Goal: Check status

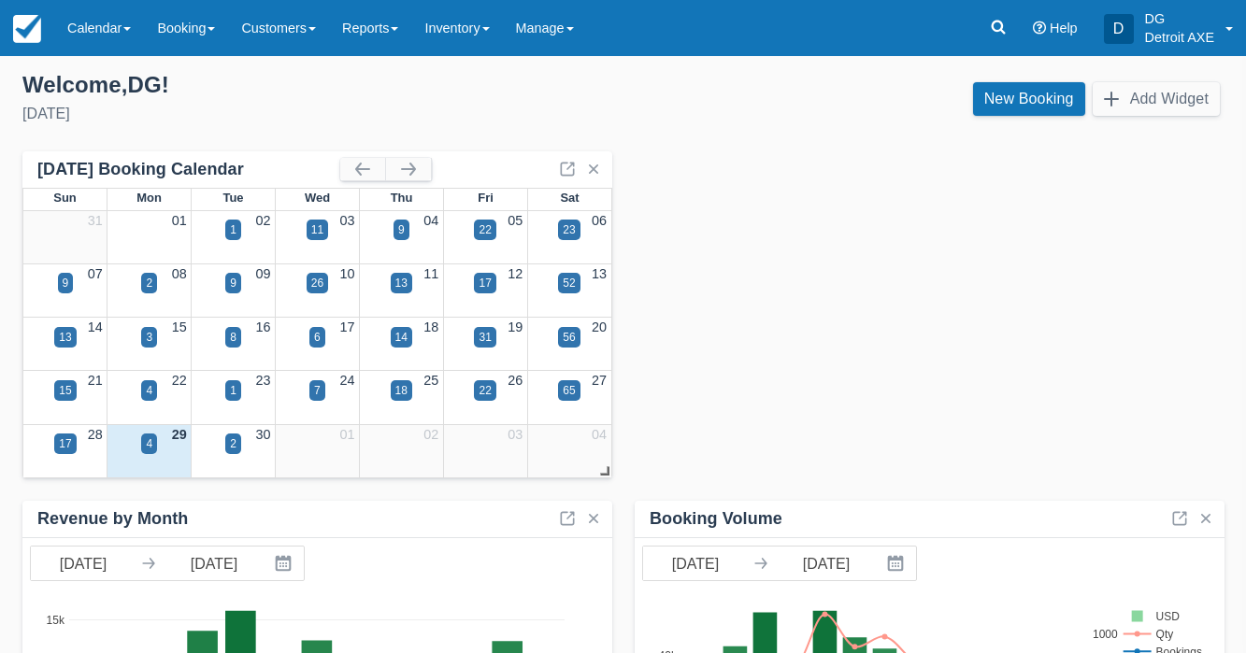
click at [435, 172] on div "[DATE] Booking Calendar" at bounding box center [317, 169] width 590 height 36
click at [417, 170] on button "button" at bounding box center [408, 169] width 45 height 22
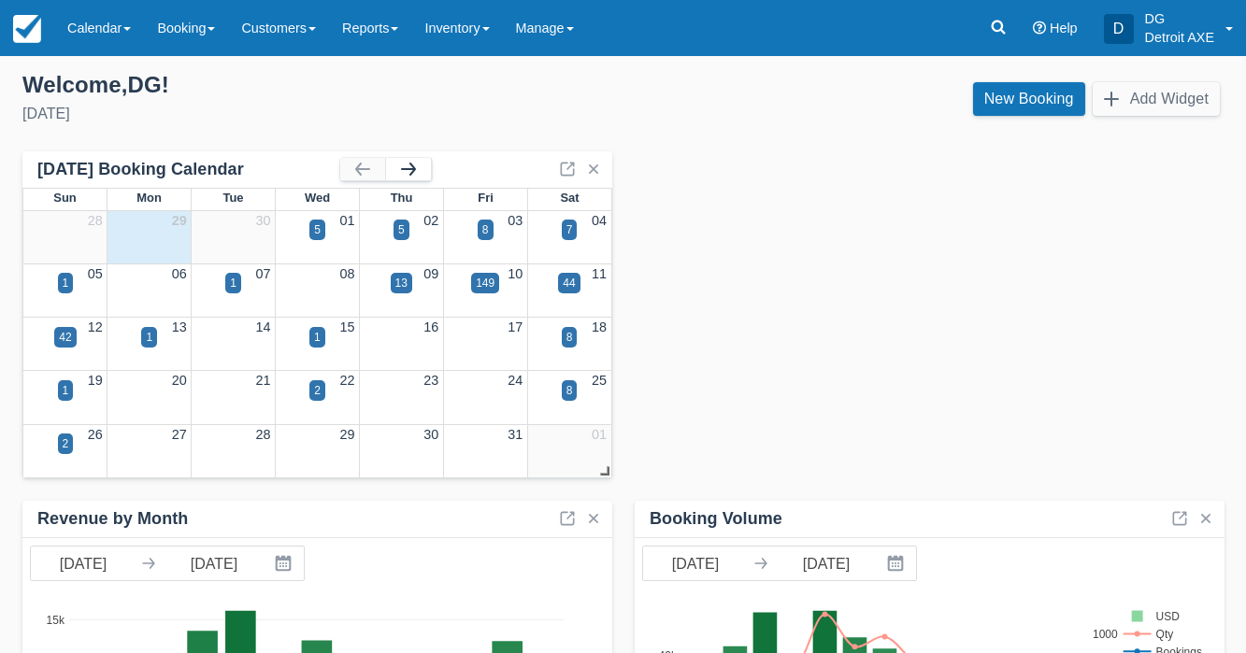
click at [417, 170] on button "button" at bounding box center [408, 169] width 45 height 22
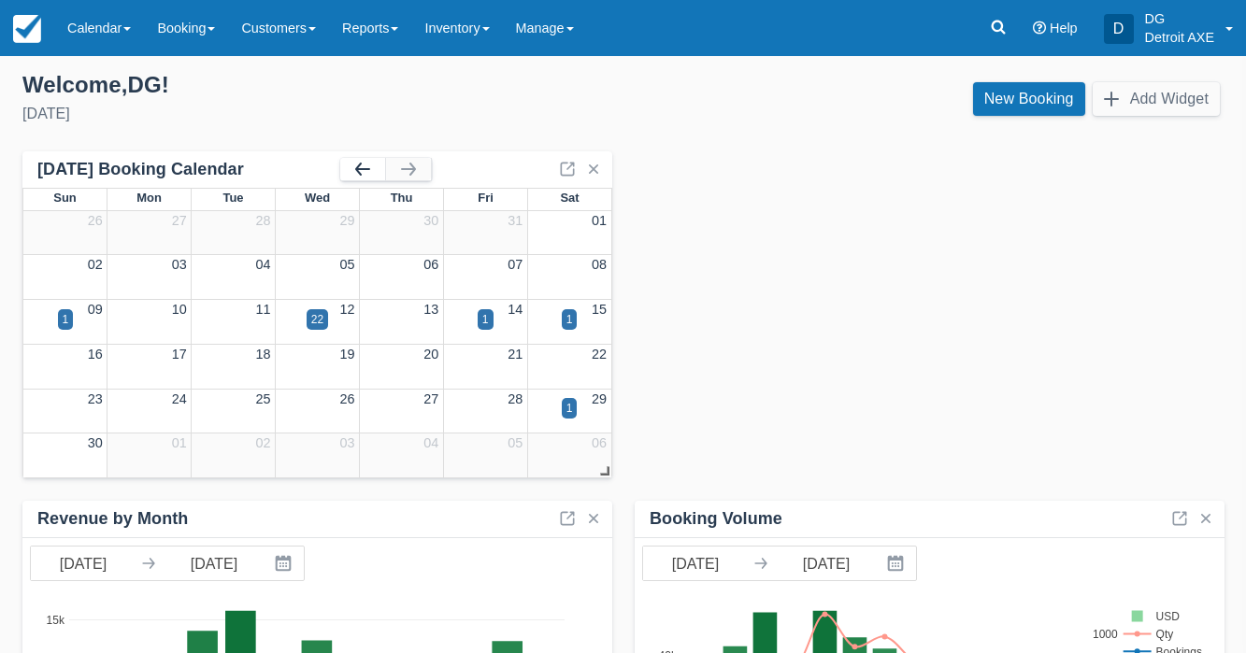
click at [378, 167] on button "button" at bounding box center [362, 169] width 45 height 22
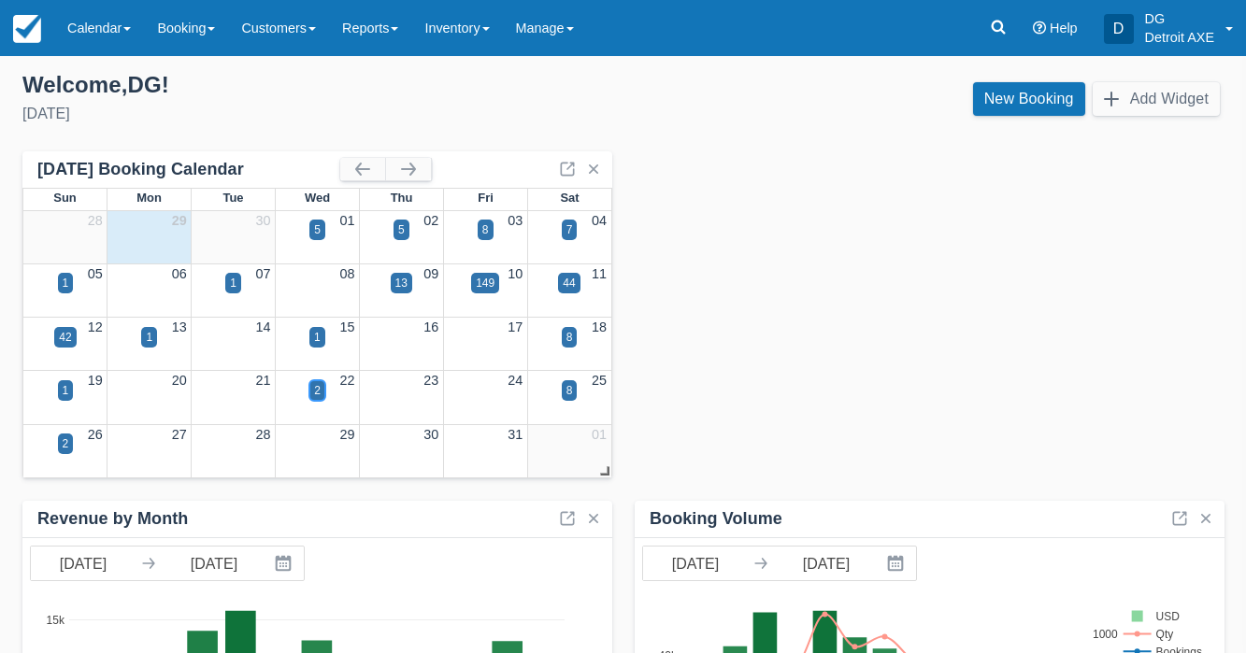
click at [314, 388] on div "2" at bounding box center [317, 390] width 7 height 17
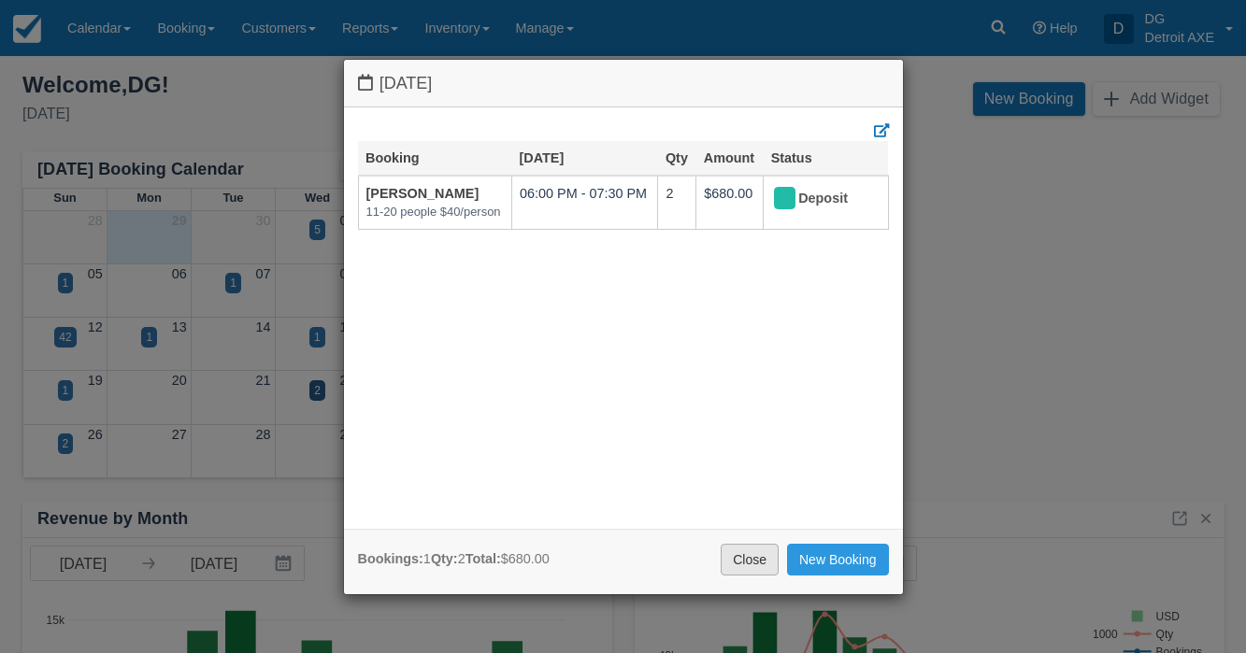
click at [731, 565] on link "Close" at bounding box center [749, 560] width 58 height 32
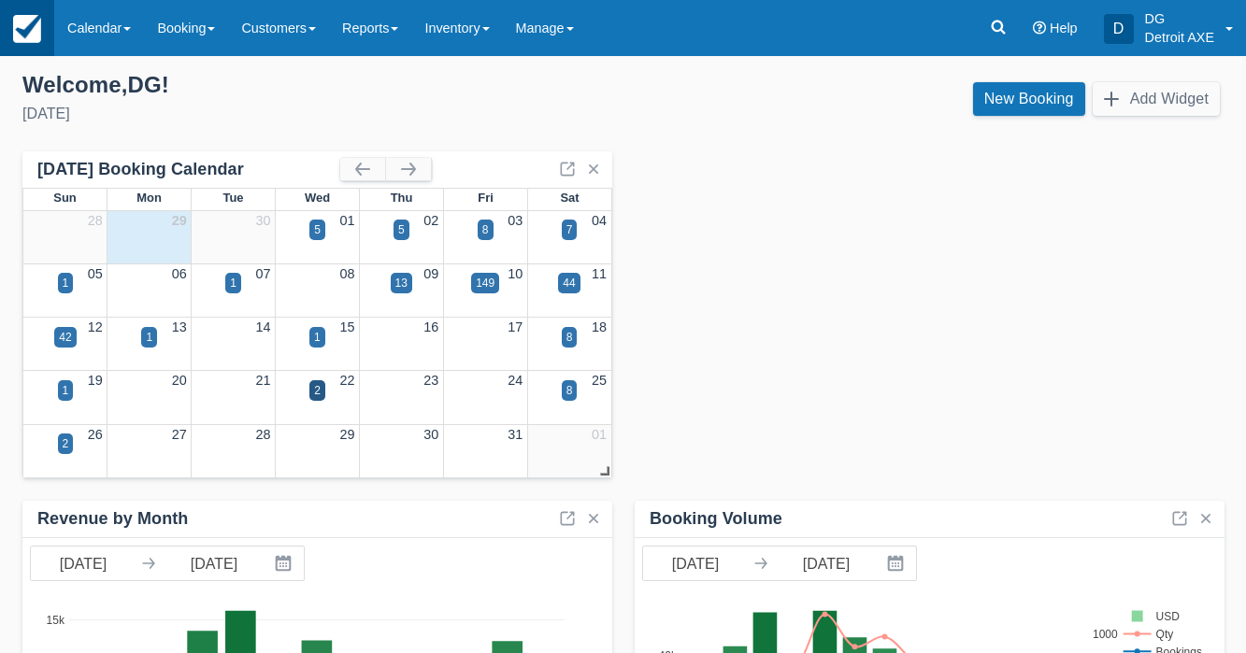
click at [50, 37] on link at bounding box center [27, 28] width 54 height 56
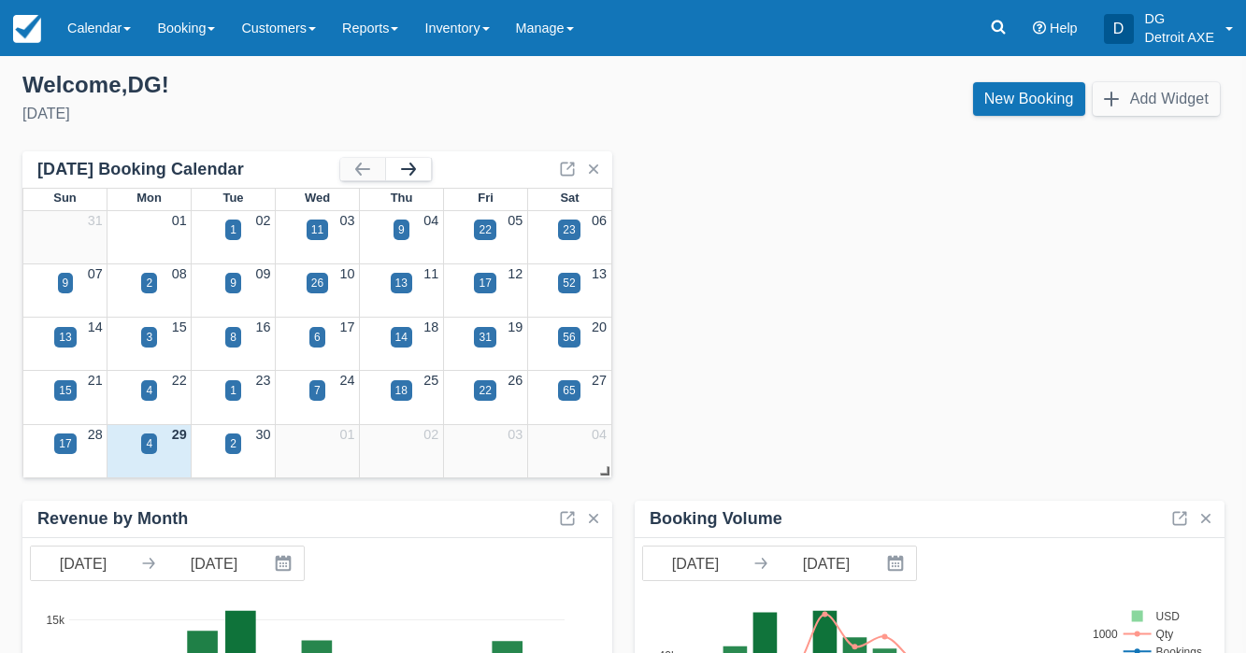
click at [414, 167] on button "button" at bounding box center [408, 169] width 45 height 22
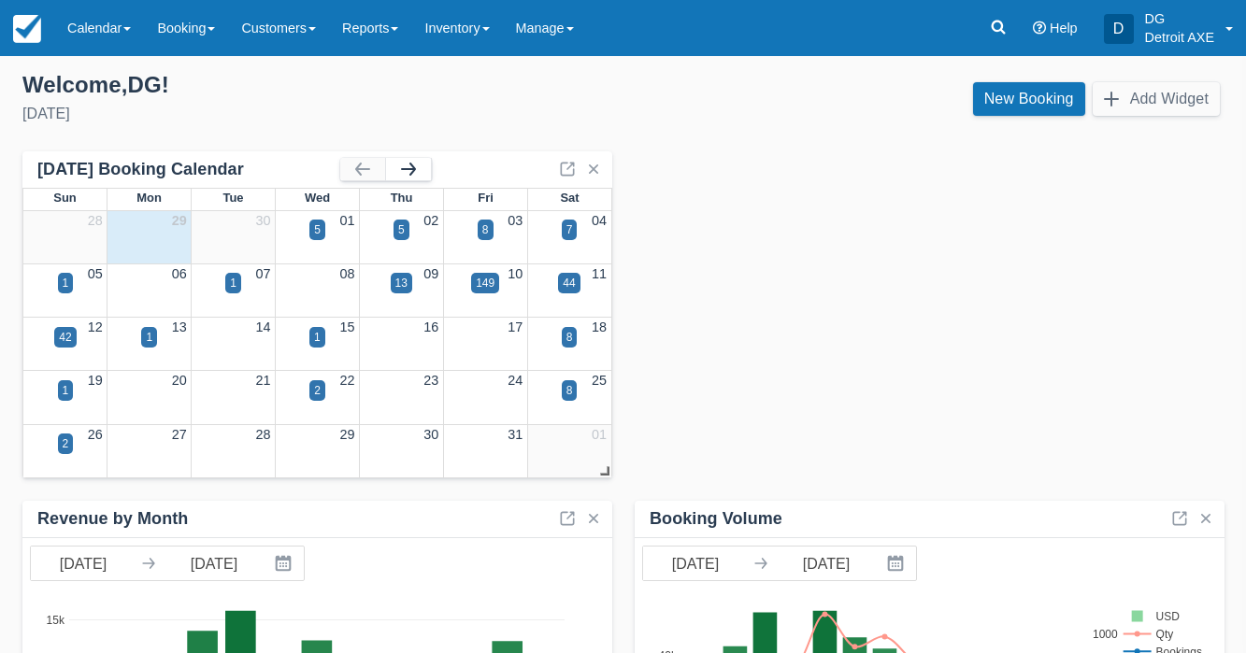
click at [414, 167] on button "button" at bounding box center [408, 169] width 45 height 22
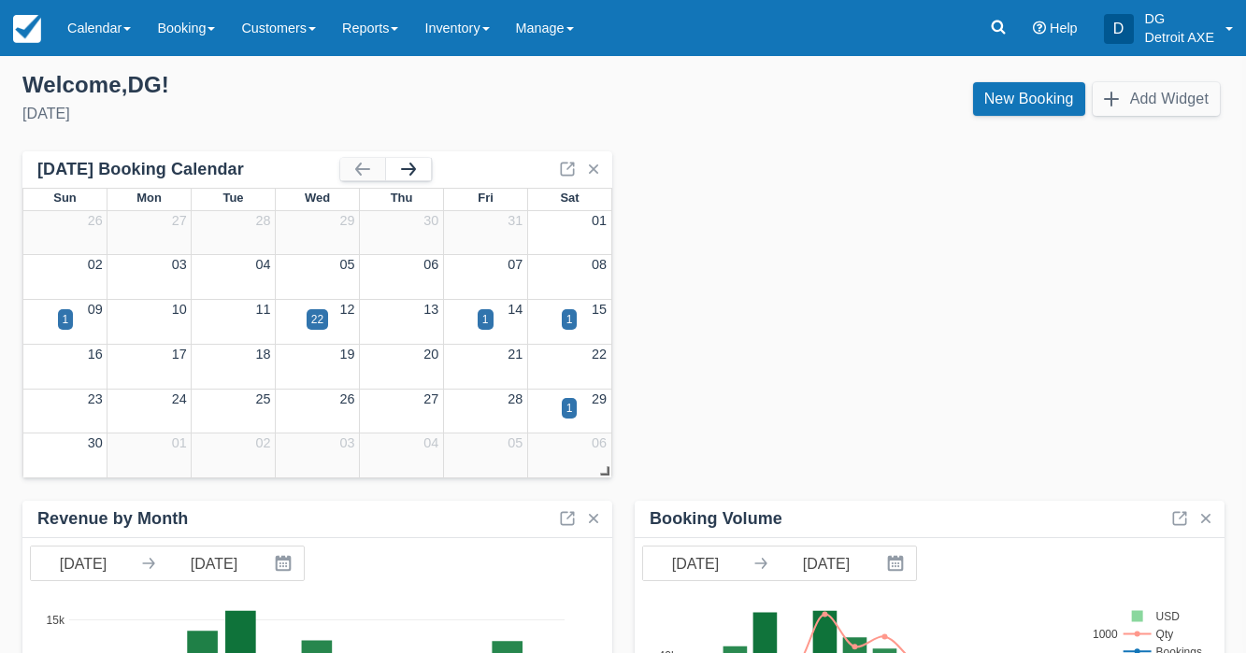
click at [414, 167] on button "button" at bounding box center [408, 169] width 45 height 22
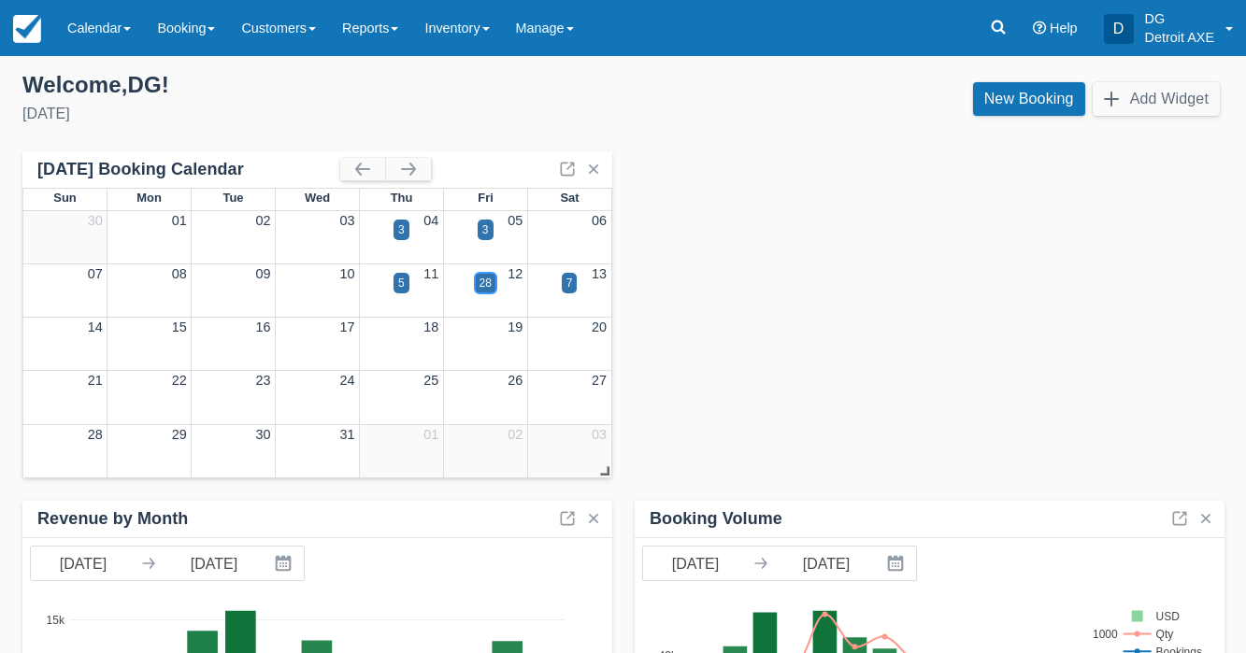
click at [482, 285] on div "28" at bounding box center [485, 283] width 12 height 17
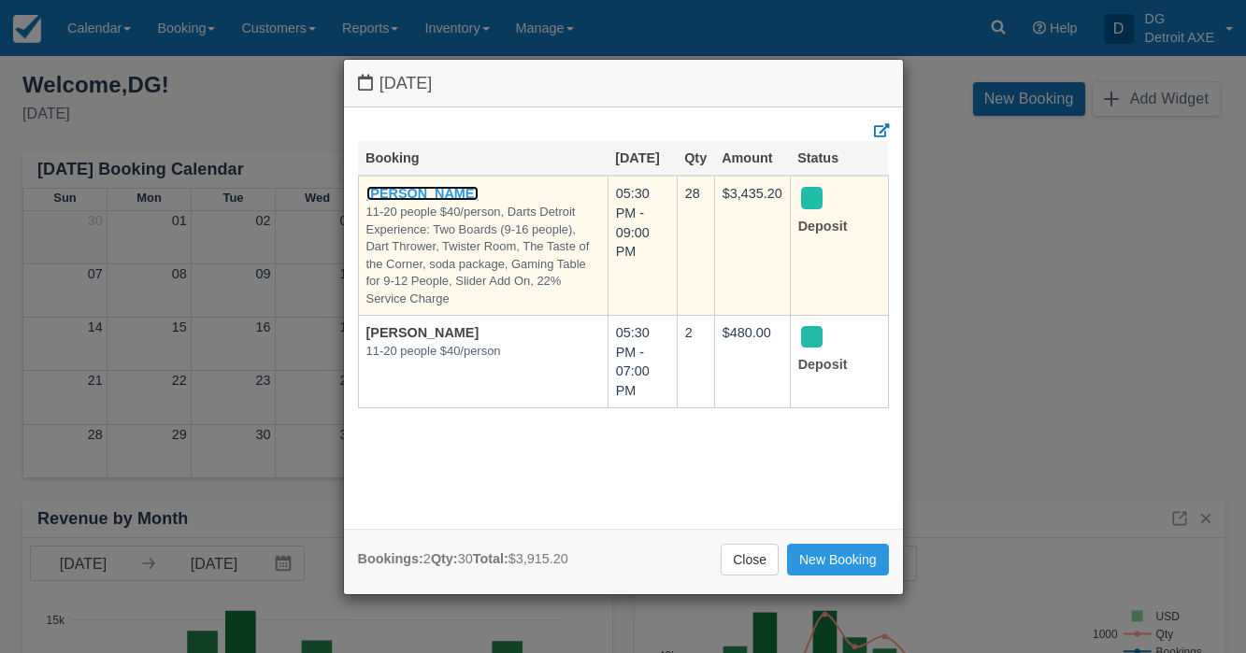
click at [406, 191] on link "[PERSON_NAME]" at bounding box center [422, 193] width 113 height 15
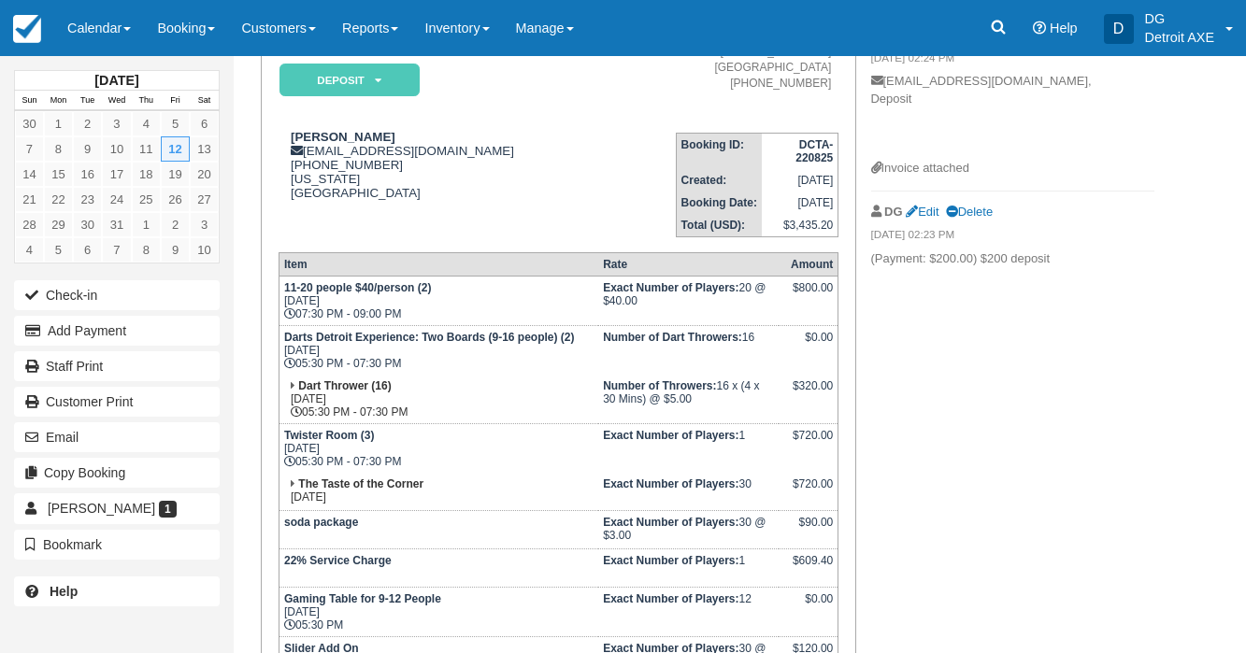
scroll to position [215, 0]
